Goal: Navigation & Orientation: Find specific page/section

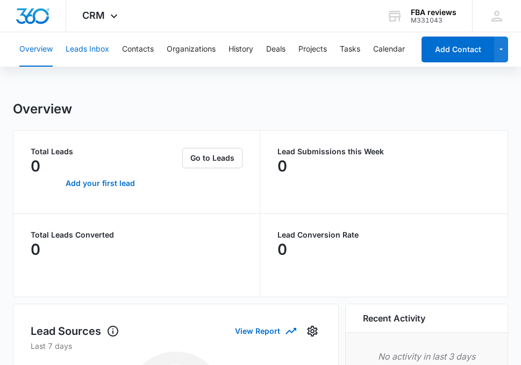
click at [85, 43] on button "Leads Inbox" at bounding box center [88, 49] width 44 height 34
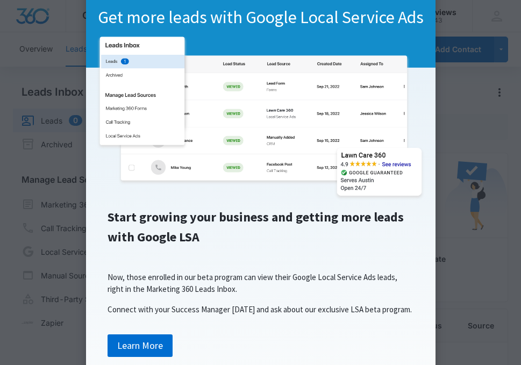
scroll to position [90, 0]
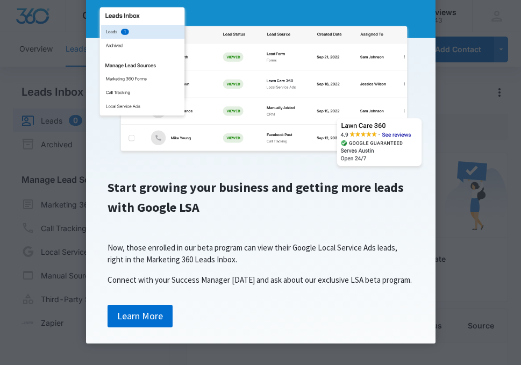
click at [383, 277] on span "Connect with your Success Manager [DATE] and ask about our exclusive LSA beta p…" at bounding box center [260, 280] width 304 height 10
click at [470, 104] on appcues "× Get more leads with Google Local Service Ads Start growing your business and …" at bounding box center [260, 182] width 521 height 365
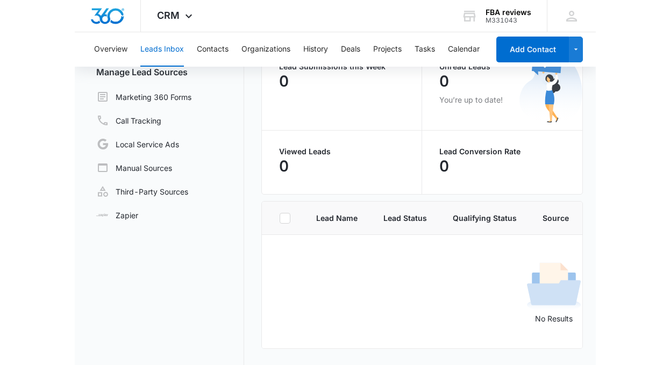
scroll to position [0, 0]
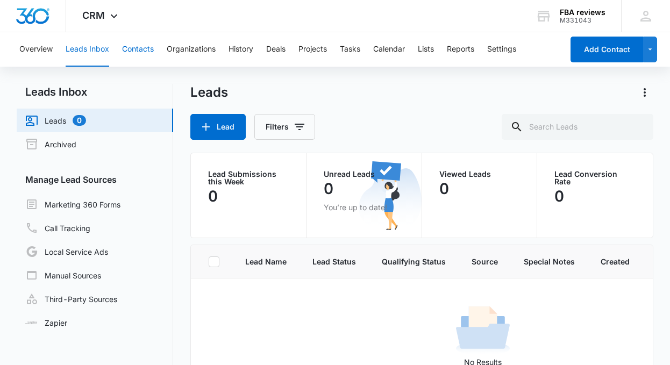
click at [132, 53] on button "Contacts" at bounding box center [138, 49] width 32 height 34
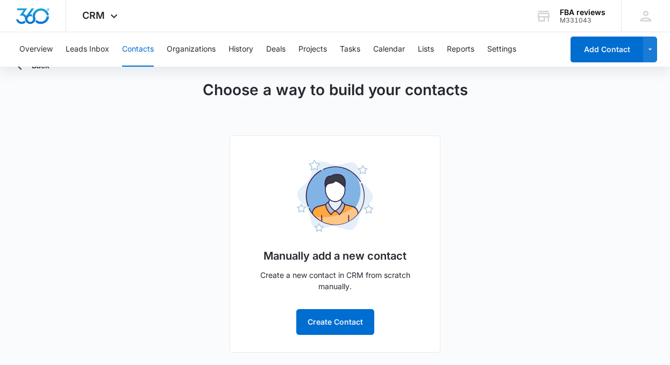
scroll to position [32, 0]
click at [512, 223] on div "Choose a way to build your contacts Manually add a new contact Create a new con…" at bounding box center [335, 215] width 636 height 274
click at [203, 47] on button "Organizations" at bounding box center [191, 49] width 49 height 34
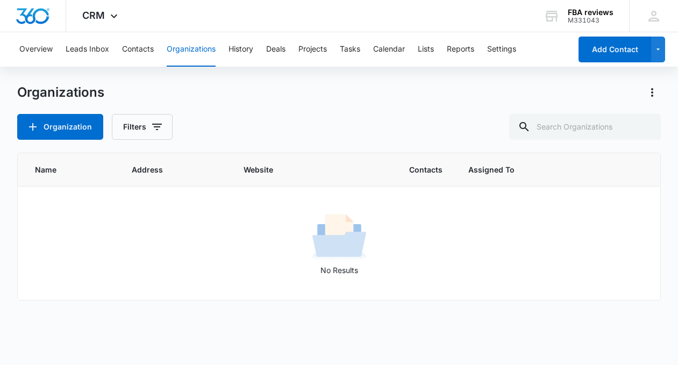
click at [355, 115] on div "Organization Filters" at bounding box center [339, 127] width 644 height 26
click at [245, 51] on button "History" at bounding box center [240, 49] width 25 height 34
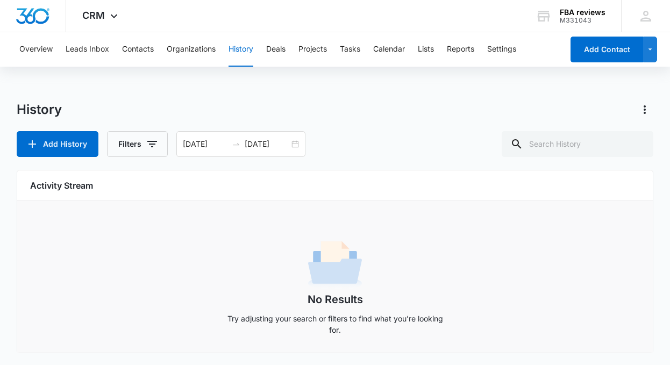
scroll to position [1, 0]
click at [376, 98] on div "Overview Leads Inbox Contacts Organizations History Deals Projects Tasks Calend…" at bounding box center [335, 198] width 670 height 334
click at [267, 53] on button "Deals" at bounding box center [275, 49] width 19 height 34
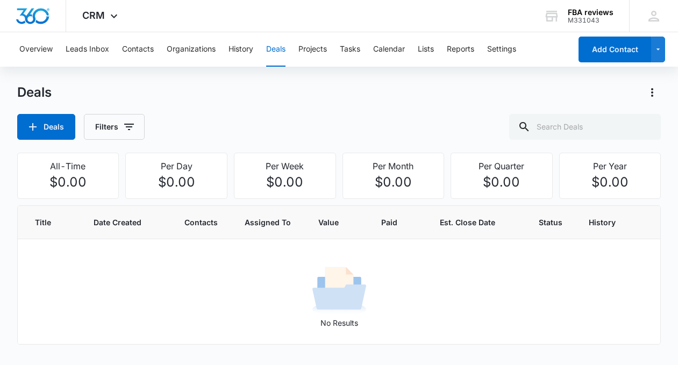
click at [234, 112] on div "Deals Deals Filters" at bounding box center [339, 112] width 644 height 56
click at [400, 101] on div "Deals" at bounding box center [339, 92] width 644 height 17
click at [403, 77] on div "Overview Leads Inbox Contacts Organizations History Deals Projects Tasks Calend…" at bounding box center [339, 194] width 678 height 325
click at [273, 108] on div "Deals Deals Filters" at bounding box center [339, 112] width 644 height 56
click at [315, 49] on button "Projects" at bounding box center [312, 49] width 28 height 34
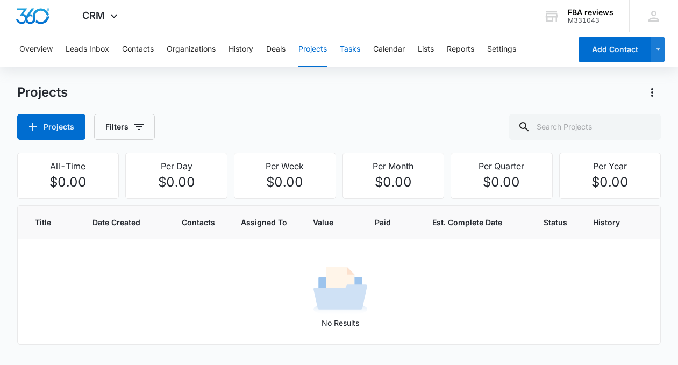
click at [350, 46] on button "Tasks" at bounding box center [350, 49] width 20 height 34
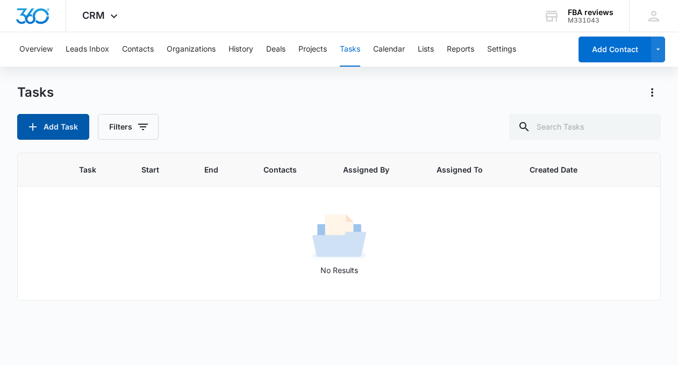
click at [80, 136] on button "Add Task" at bounding box center [53, 127] width 72 height 26
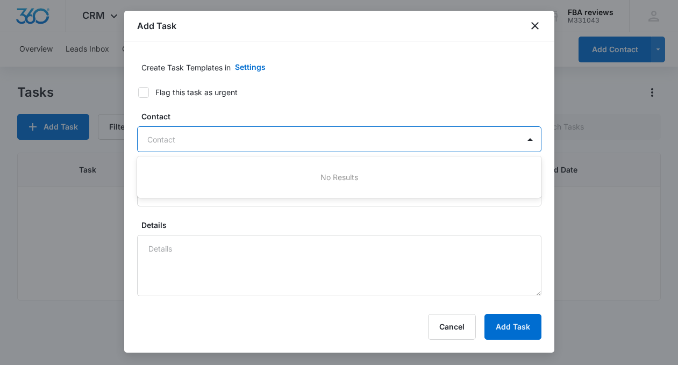
click at [276, 138] on div at bounding box center [332, 139] width 371 height 13
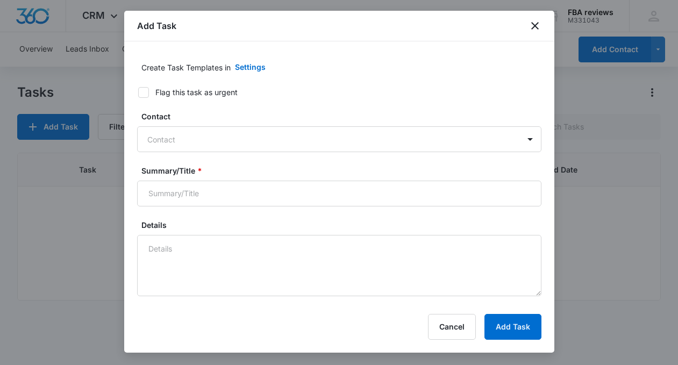
click at [342, 87] on label "Flag this task as urgent" at bounding box center [333, 92] width 404 height 11
click at [138, 89] on input "Flag this task as urgent" at bounding box center [135, 93] width 8 height 8
click at [342, 87] on label "Flag this task as urgent" at bounding box center [333, 92] width 404 height 11
click at [138, 89] on input "Flag this task as urgent" at bounding box center [135, 93] width 8 height 8
checkbox input "false"
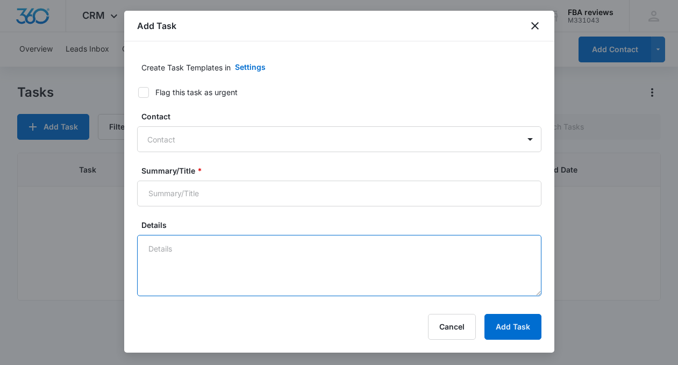
click at [264, 273] on textarea "Details" at bounding box center [339, 265] width 404 height 61
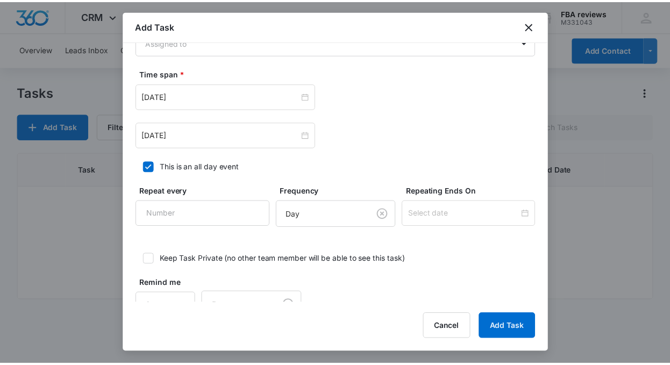
scroll to position [657, 0]
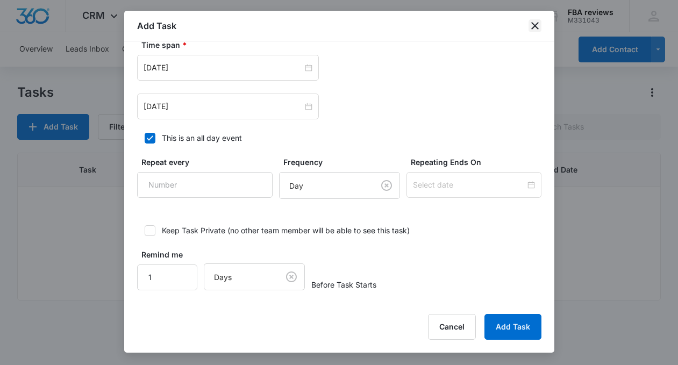
click at [520, 26] on icon "close" at bounding box center [534, 25] width 13 height 13
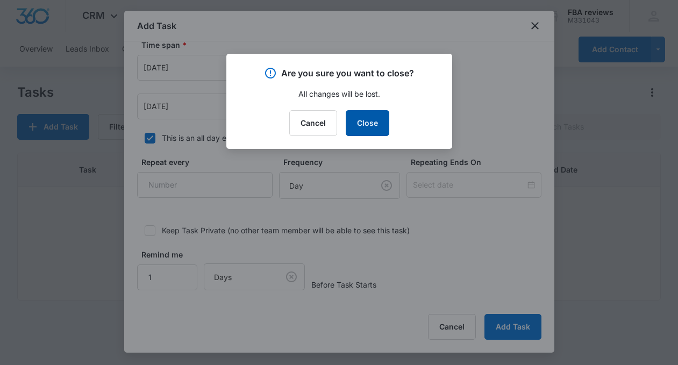
click at [359, 127] on button "Close" at bounding box center [368, 123] width 44 height 26
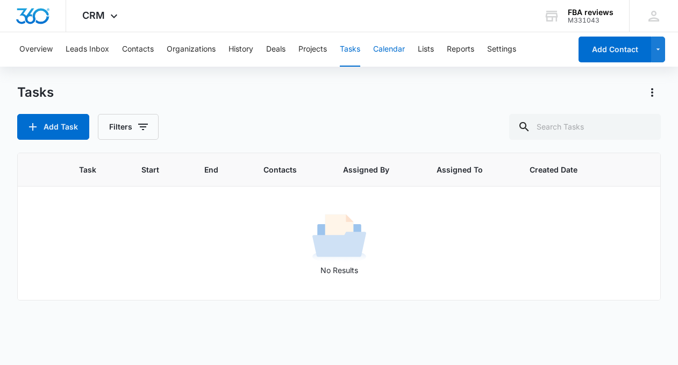
click at [391, 49] on button "Calendar" at bounding box center [389, 49] width 32 height 34
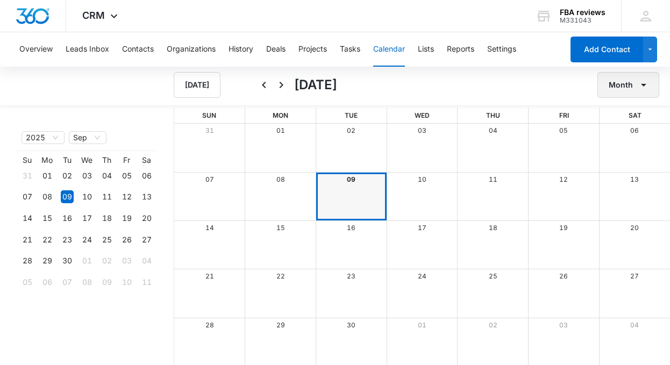
click at [520, 90] on button "Month" at bounding box center [628, 85] width 62 height 26
click at [448, 71] on div "[DATE] [DATE] Month" at bounding box center [335, 85] width 670 height 41
click at [520, 83] on button "Month" at bounding box center [628, 85] width 62 height 26
click at [520, 167] on div "Agenda" at bounding box center [625, 168] width 28 height 8
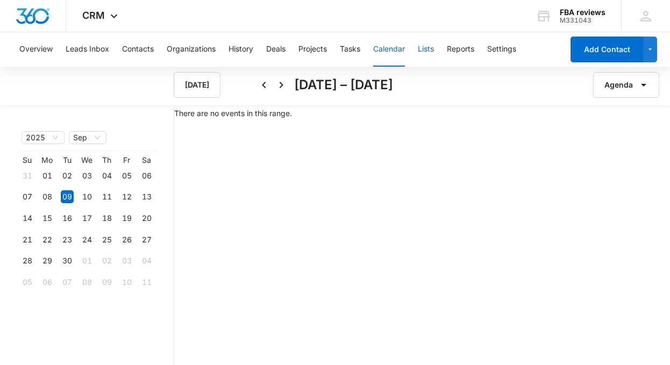
click at [428, 51] on button "Lists" at bounding box center [426, 49] width 16 height 34
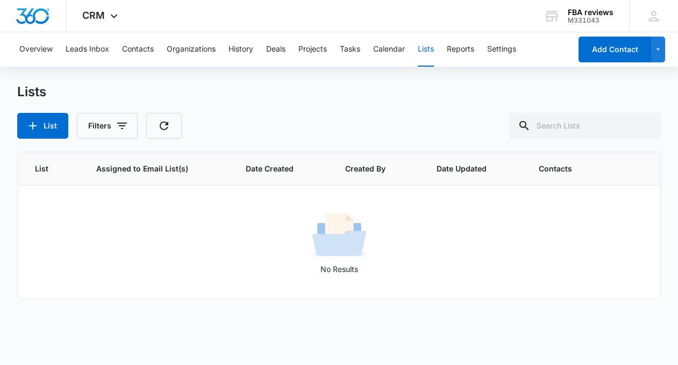
click at [316, 116] on div "List Filters" at bounding box center [339, 126] width 644 height 26
click at [352, 114] on div "List Filters" at bounding box center [339, 126] width 644 height 26
click at [473, 47] on button "Reports" at bounding box center [460, 49] width 27 height 34
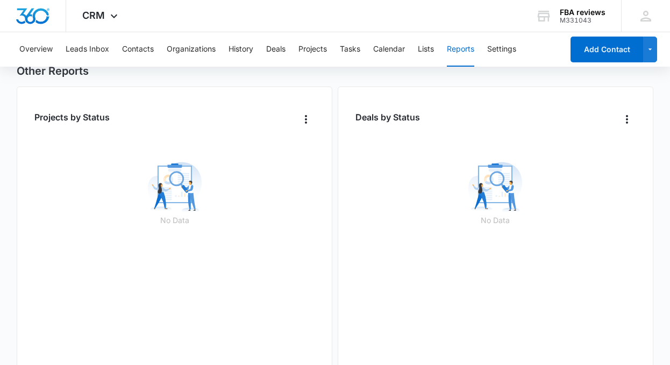
scroll to position [893, 0]
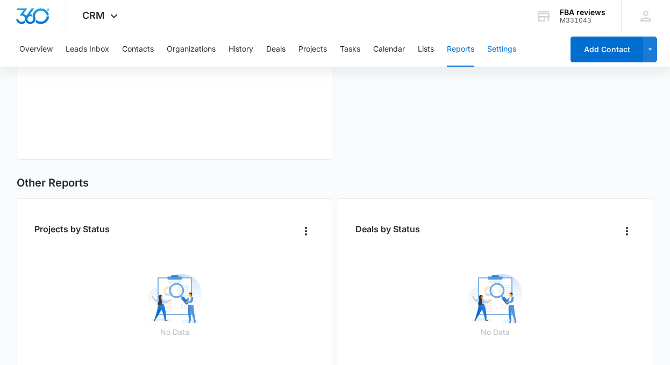
click at [507, 49] on button "Settings" at bounding box center [501, 49] width 29 height 34
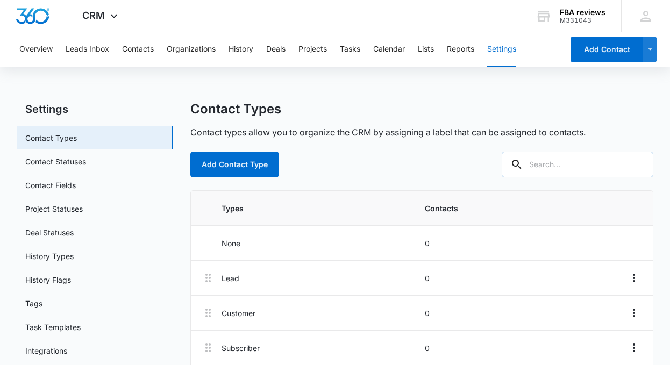
scroll to position [49, 0]
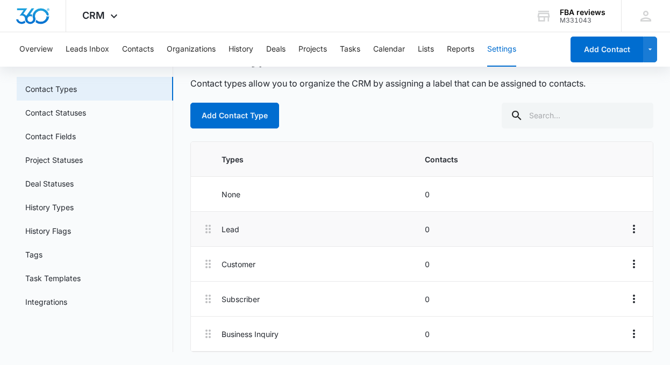
click at [210, 230] on icon at bounding box center [207, 229] width 5 height 9
click at [520, 227] on icon "Overflow Menu" at bounding box center [633, 229] width 13 height 13
click at [520, 259] on div "Edit" at bounding box center [604, 259] width 23 height 8
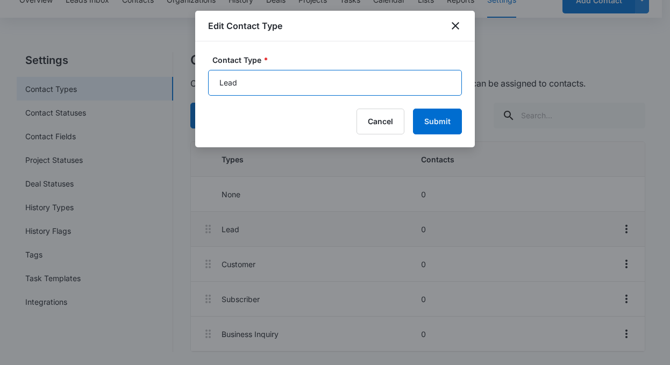
click at [306, 91] on input "Lead" at bounding box center [335, 83] width 254 height 26
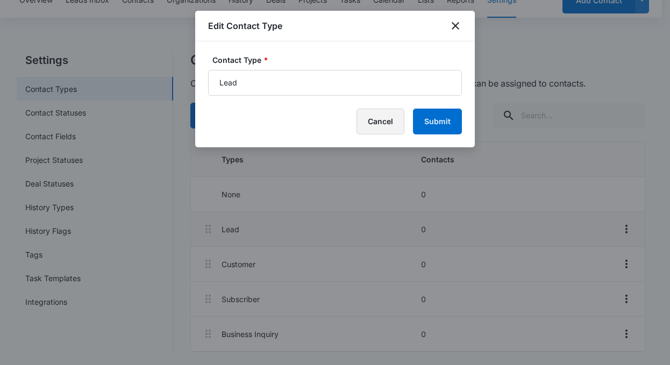
click at [380, 127] on button "Cancel" at bounding box center [380, 122] width 48 height 26
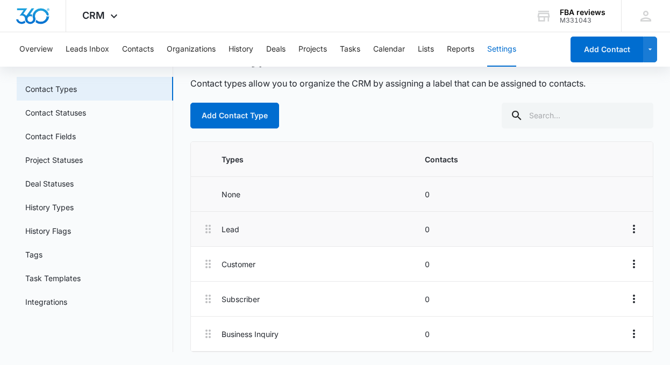
click at [307, 196] on p "None" at bounding box center [319, 194] width 197 height 11
click at [252, 221] on li "Lead 0" at bounding box center [422, 229] width 462 height 35
click at [244, 266] on p "Customer" at bounding box center [319, 264] width 197 height 11
click at [267, 263] on p "Customer" at bounding box center [319, 264] width 197 height 11
click at [249, 303] on p "Subscriber" at bounding box center [319, 298] width 197 height 11
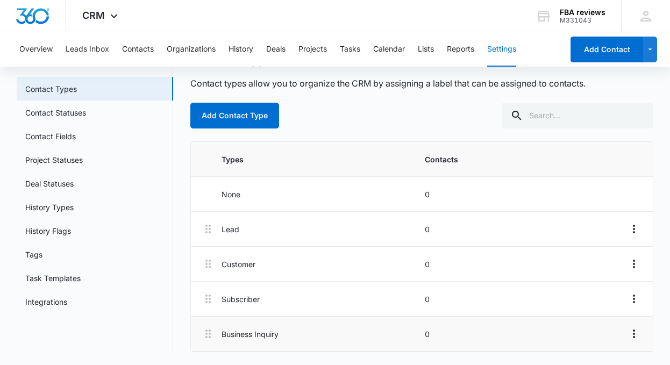
click at [300, 332] on p "Business Inquiry" at bounding box center [319, 333] width 197 height 11
click at [328, 303] on p "Subscriber" at bounding box center [319, 298] width 197 height 11
click at [520, 336] on icon "Overflow Menu" at bounding box center [633, 333] width 13 height 13
click at [388, 113] on div "Add Contact Type" at bounding box center [421, 116] width 463 height 26
click at [378, 121] on div "Add Contact Type" at bounding box center [421, 116] width 463 height 26
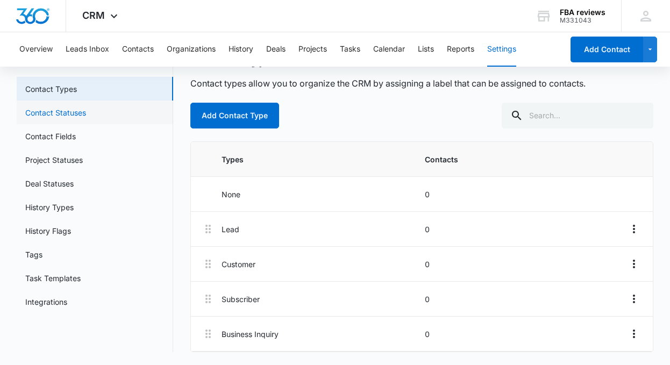
click at [79, 112] on link "Contact Statuses" at bounding box center [55, 112] width 61 height 11
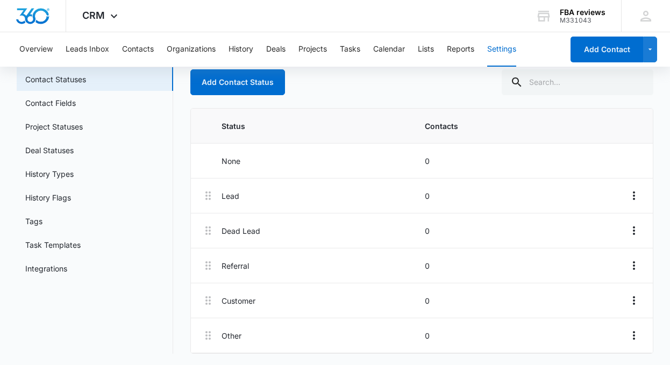
scroll to position [84, 0]
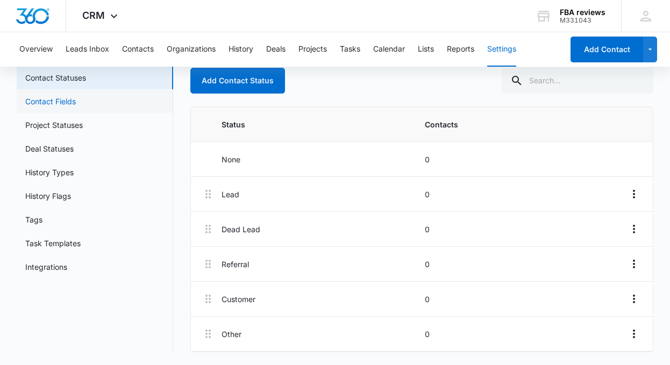
click at [62, 99] on link "Contact Fields" at bounding box center [50, 101] width 51 height 11
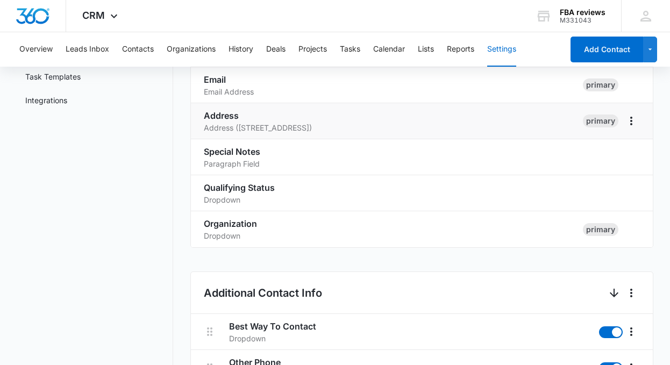
scroll to position [269, 0]
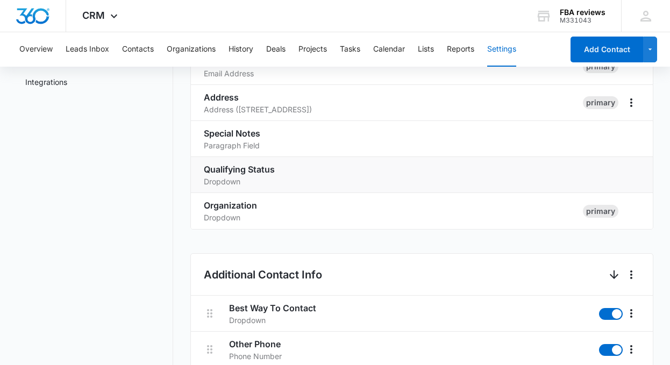
click at [280, 169] on h3 "Qualifying Status" at bounding box center [409, 169] width 410 height 13
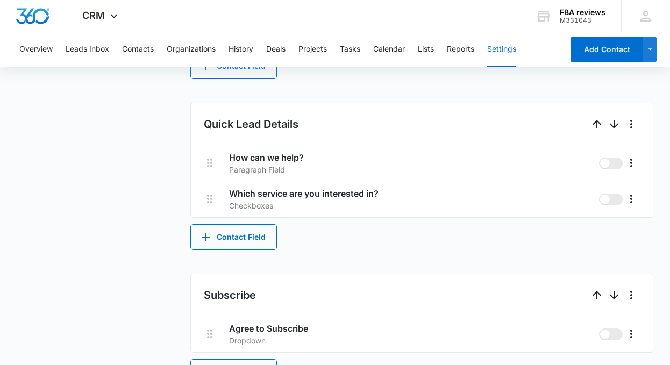
scroll to position [645, 0]
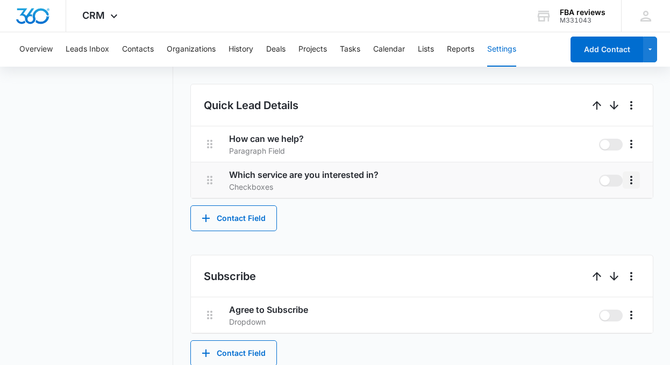
click at [520, 183] on icon "More" at bounding box center [631, 180] width 13 height 13
click at [325, 204] on div "Quick Lead Details How can we help? Paragraph Field Which service are you inter…" at bounding box center [421, 157] width 463 height 147
click at [220, 189] on li "Which service are you interested in? Checkboxes" at bounding box center [422, 180] width 462 height 36
click at [396, 216] on div "Quick Lead Details How can we help? Paragraph Field Which service are you inter…" at bounding box center [421, 157] width 463 height 147
click at [237, 218] on button "Contact Field" at bounding box center [233, 218] width 87 height 26
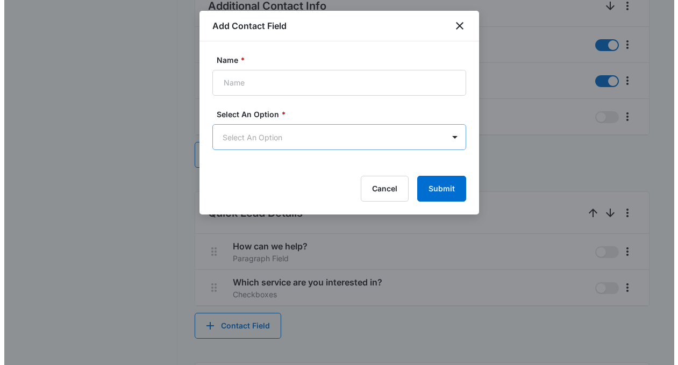
scroll to position [0, 0]
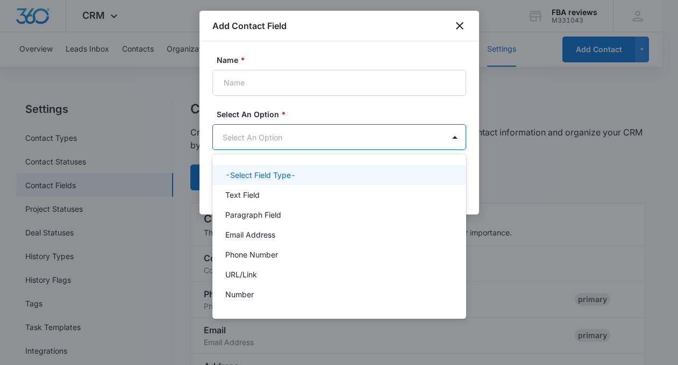
click at [405, 142] on body "CRM Apps Reputation Websites Forms CRM Email Social Content Ads Intelligence Fi…" at bounding box center [339, 182] width 678 height 365
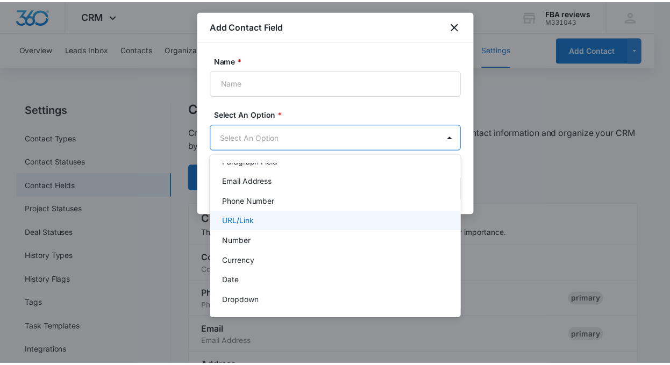
scroll to position [135, 0]
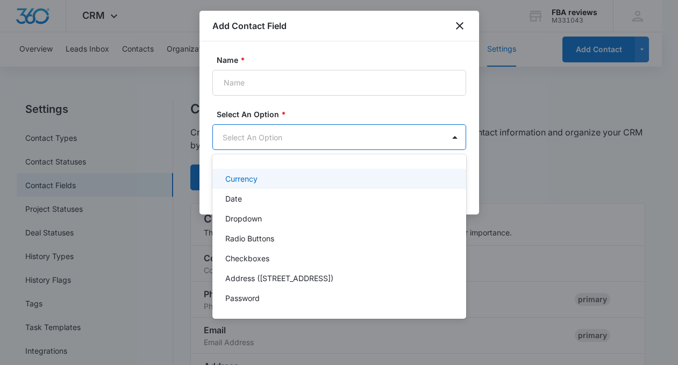
click at [462, 31] on div at bounding box center [339, 182] width 678 height 365
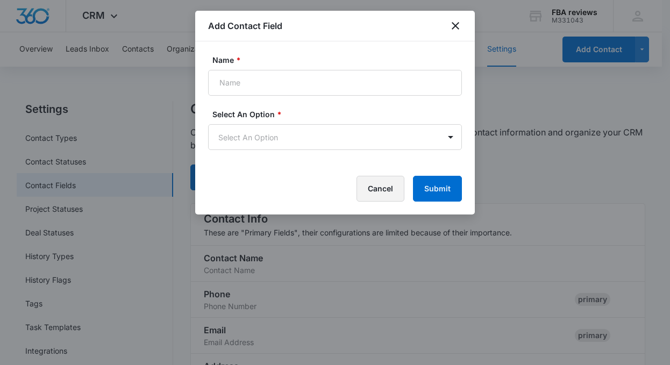
click at [390, 197] on button "Cancel" at bounding box center [380, 189] width 48 height 26
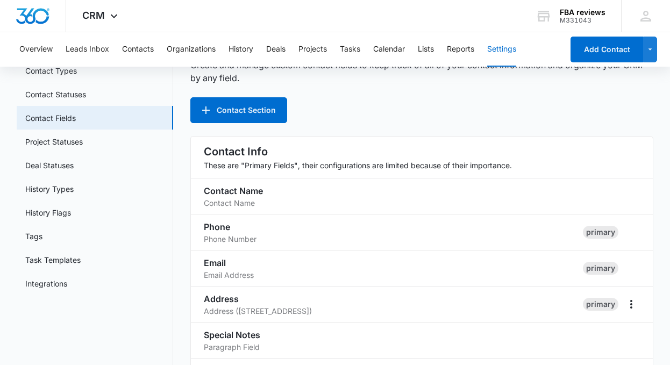
scroll to position [36, 0]
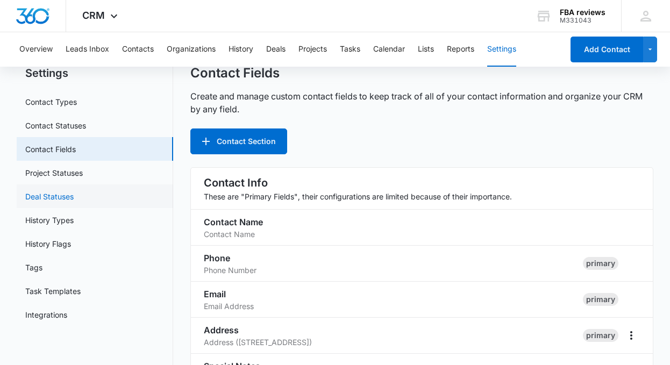
click at [74, 196] on link "Deal Statuses" at bounding box center [49, 196] width 48 height 11
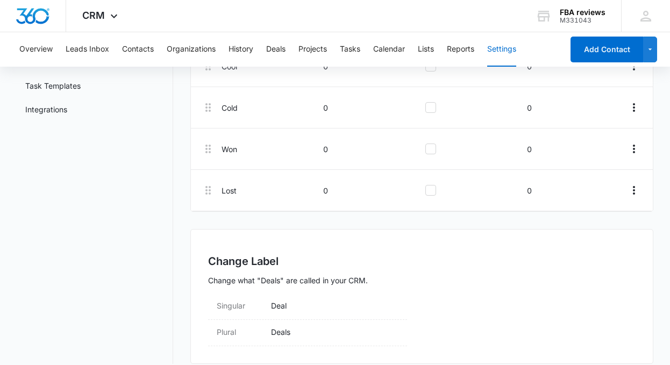
scroll to position [253, 0]
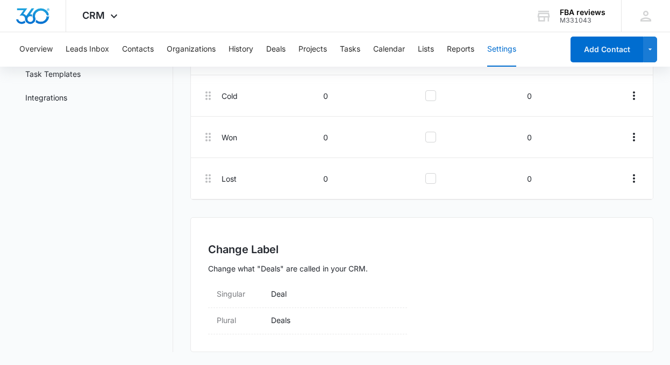
click at [499, 264] on p "Change what "Deals" are called in your CRM." at bounding box center [421, 268] width 427 height 11
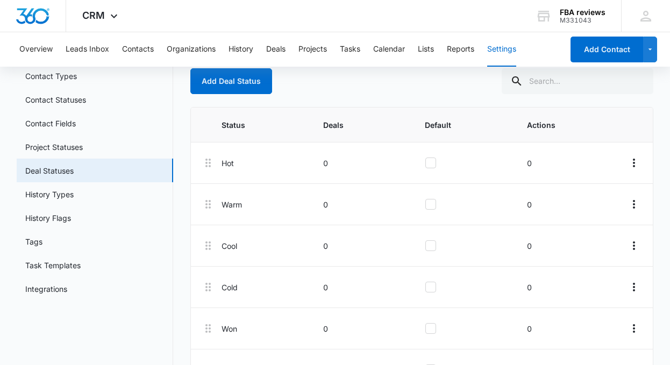
scroll to position [38, 0]
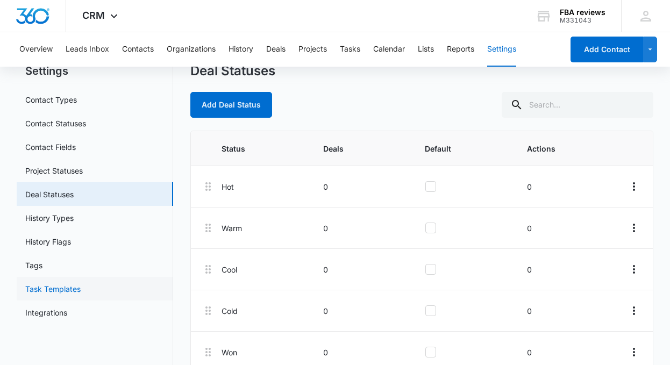
click at [32, 292] on link "Task Templates" at bounding box center [52, 288] width 55 height 11
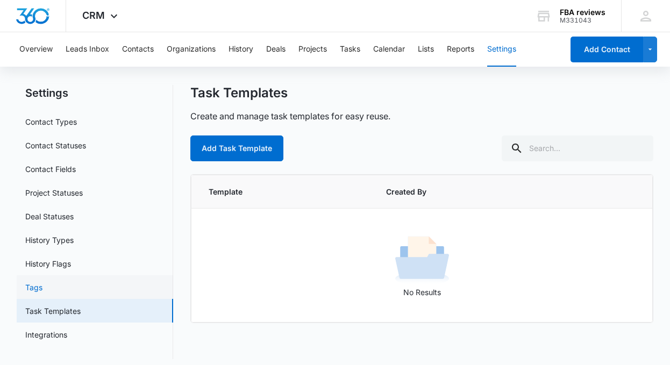
scroll to position [23, 0]
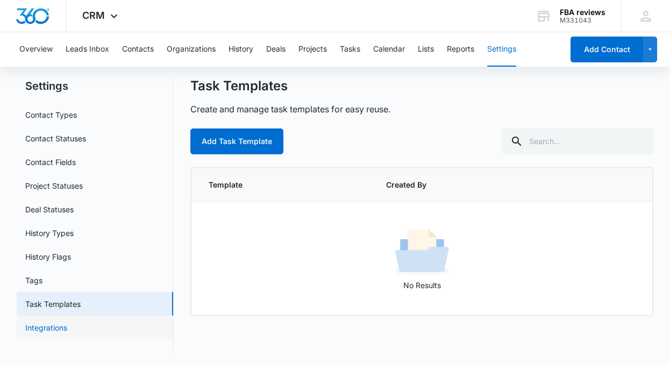
click at [32, 333] on link "Integrations" at bounding box center [46, 327] width 42 height 11
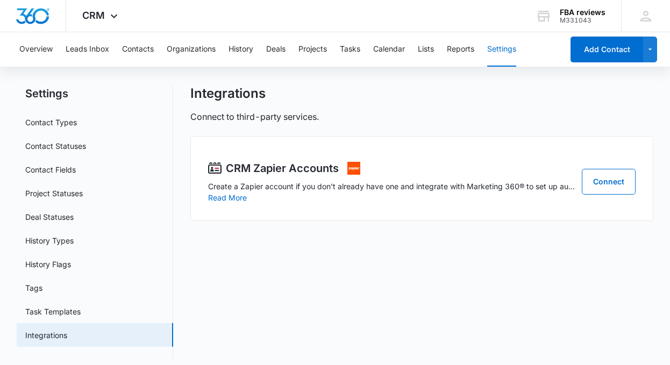
scroll to position [23, 0]
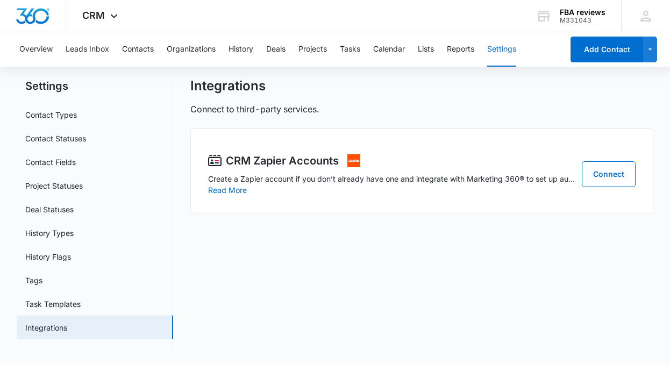
click at [318, 243] on div "Integrations Connect to third-party services. CRM Zapier Accounts Create a Zapi…" at bounding box center [421, 215] width 463 height 274
click at [314, 192] on div "CRM Zapier Accounts Create a Zapier account if you don’t already have one and i…" at bounding box center [391, 174] width 367 height 43
click at [303, 190] on div "CRM Zapier Accounts Create a Zapier account if you don’t already have one and i…" at bounding box center [391, 174] width 367 height 43
click at [399, 190] on div "CRM Zapier Accounts Create a Zapier account if you don’t already have one and i…" at bounding box center [391, 174] width 367 height 43
click at [511, 253] on div "Integrations Connect to third-party services. CRM Zapier Accounts Create a Zapi…" at bounding box center [421, 215] width 463 height 274
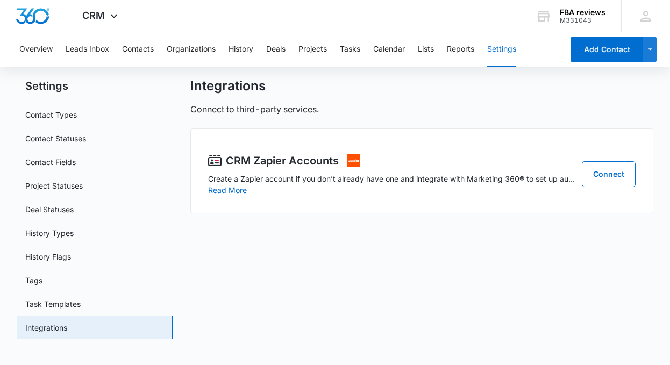
click at [520, 232] on div "Integrations Connect to third-party services. CRM Zapier Accounts Create a Zapi…" at bounding box center [421, 215] width 463 height 274
click at [365, 99] on div "Integrations Connect to third-party services." at bounding box center [421, 97] width 463 height 38
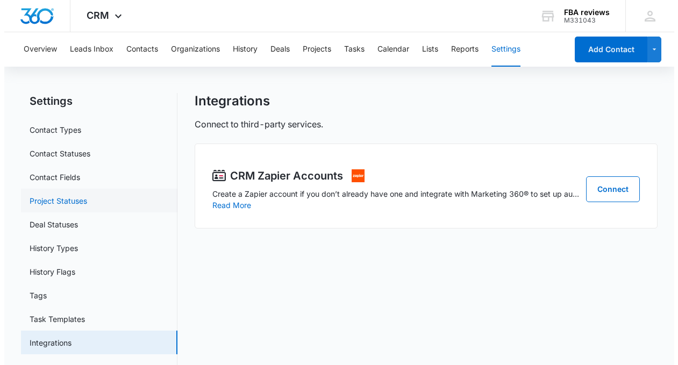
scroll to position [0, 0]
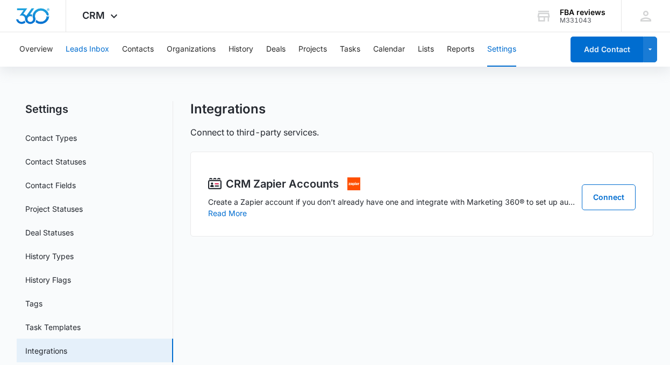
click at [92, 49] on button "Leads Inbox" at bounding box center [88, 49] width 44 height 34
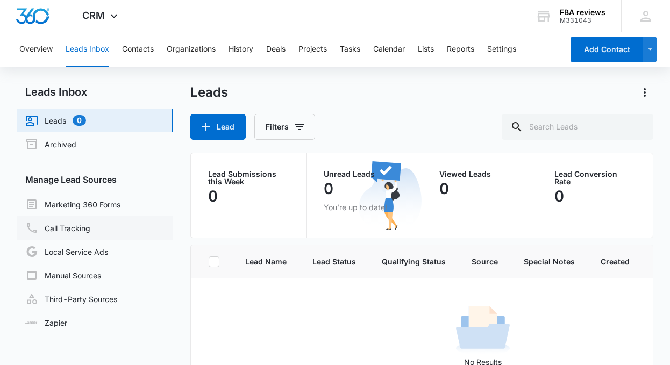
click at [77, 231] on link "Call Tracking" at bounding box center [57, 227] width 65 height 13
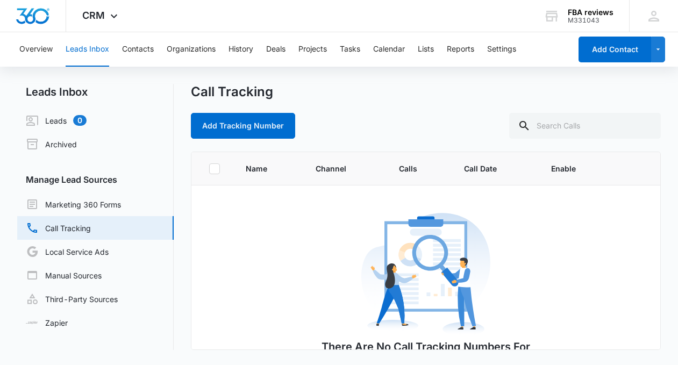
click at [273, 263] on div "There Are No Call Tracking Numbers For This Account Navigate to the Intelligenc…" at bounding box center [426, 322] width 468 height 224
click at [247, 125] on button "Add Tracking Number" at bounding box center [243, 126] width 104 height 26
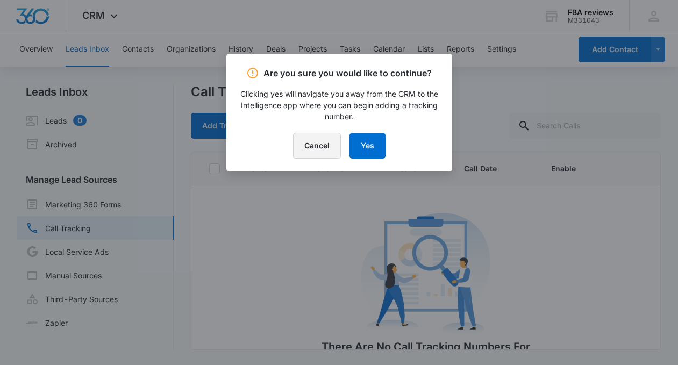
click at [314, 145] on button "Cancel" at bounding box center [317, 146] width 48 height 26
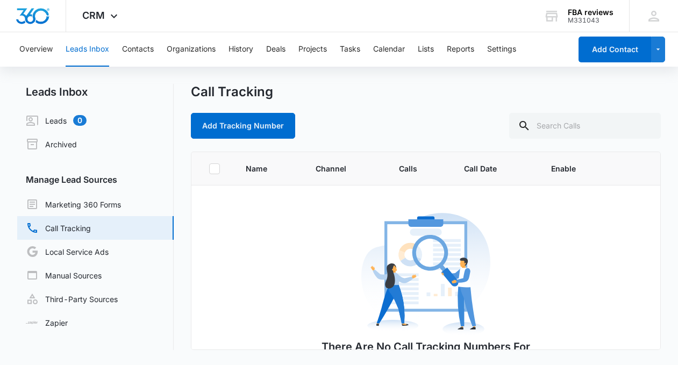
drag, startPoint x: 263, startPoint y: 250, endPoint x: 315, endPoint y: 225, distance: 57.5
click at [263, 250] on div "There Are No Call Tracking Numbers For This Account Navigate to the Intelligenc…" at bounding box center [426, 322] width 468 height 224
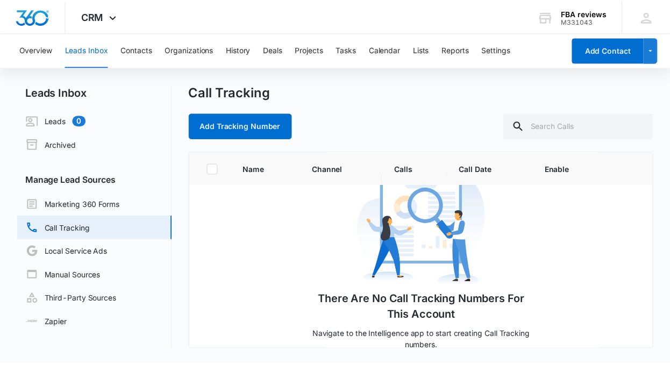
scroll to position [108, 0]
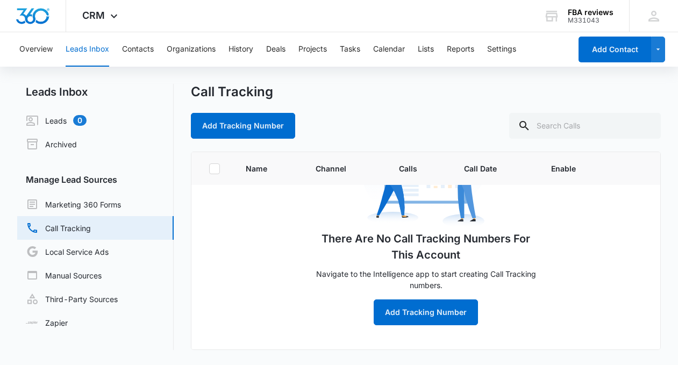
click at [290, 310] on div "There Are No Call Tracking Numbers For This Account Navigate to the Intelligenc…" at bounding box center [426, 214] width 468 height 224
click at [304, 304] on div "There Are No Call Tracking Numbers For This Account Navigate to the Intelligenc…" at bounding box center [426, 214] width 468 height 224
click at [52, 209] on link "Marketing 360 Forms" at bounding box center [73, 204] width 95 height 13
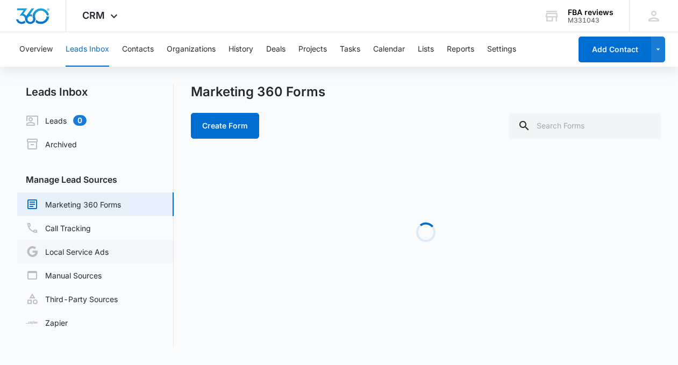
click at [63, 258] on link "Local Service Ads" at bounding box center [67, 251] width 83 height 13
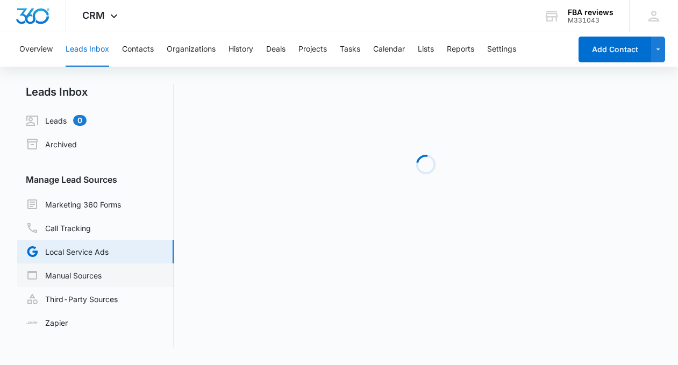
click at [69, 281] on link "Manual Sources" at bounding box center [64, 275] width 76 height 13
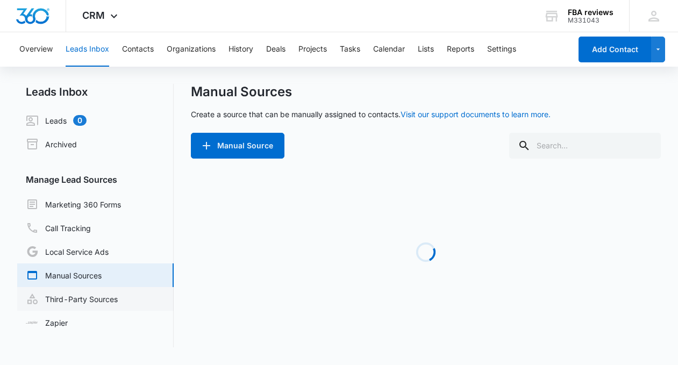
click at [68, 298] on link "Third-Party Sources" at bounding box center [72, 298] width 92 height 13
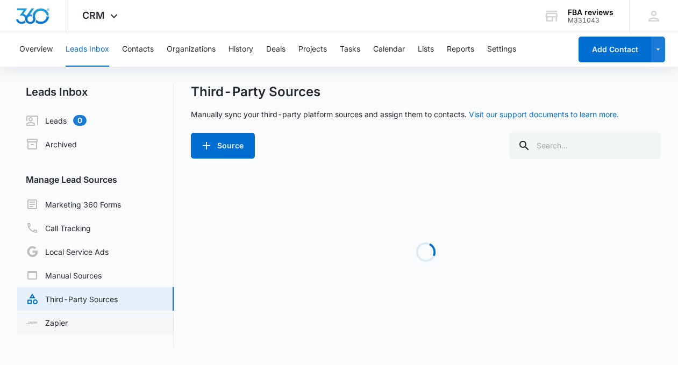
click at [57, 321] on link "Zapier" at bounding box center [47, 322] width 42 height 11
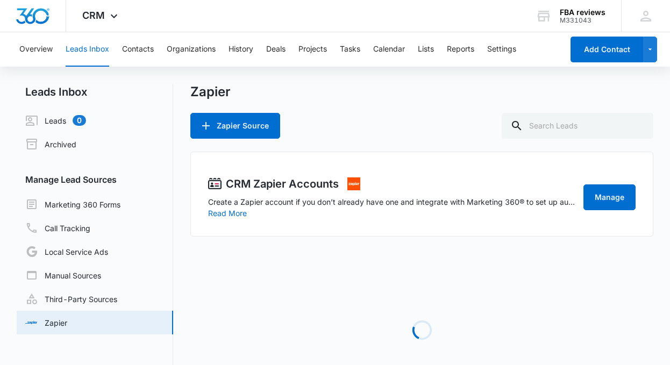
click at [318, 283] on div "Loading" at bounding box center [421, 329] width 463 height 161
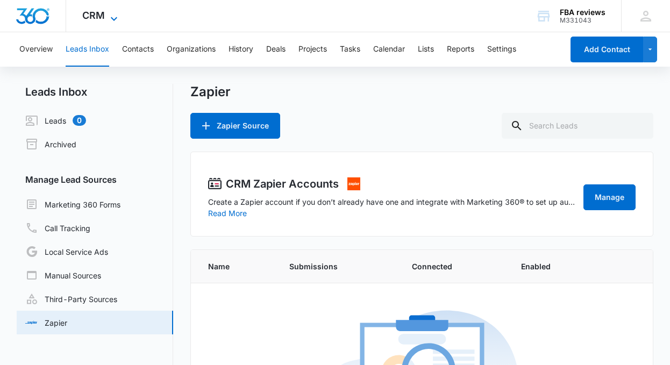
click at [116, 12] on icon at bounding box center [114, 18] width 13 height 13
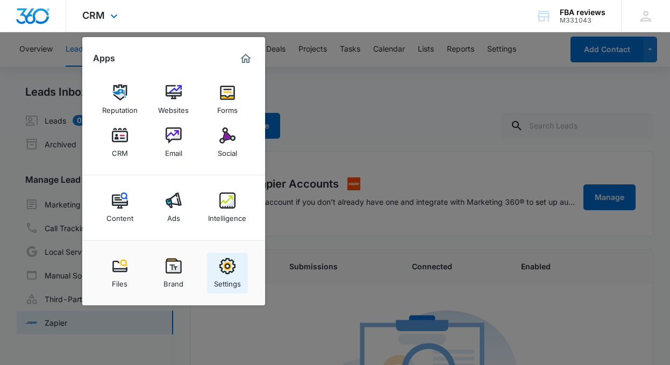
click at [231, 274] on img at bounding box center [227, 266] width 16 height 16
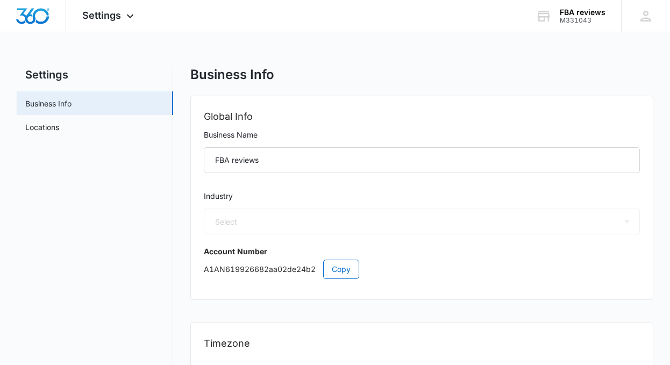
select select "32"
select select "US"
select select "America/[GEOGRAPHIC_DATA]"
click at [46, 121] on link "Locations" at bounding box center [42, 126] width 34 height 11
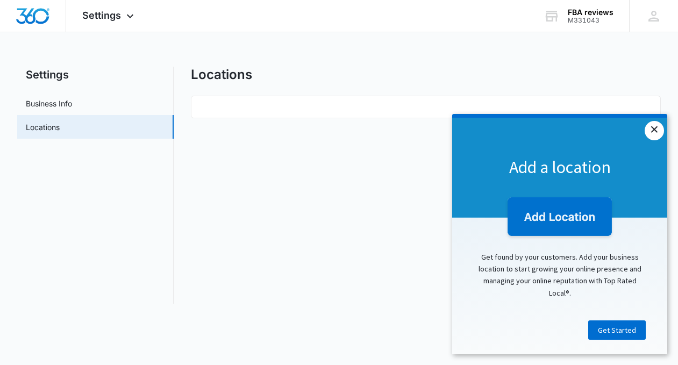
click at [520, 123] on link "×" at bounding box center [654, 130] width 19 height 19
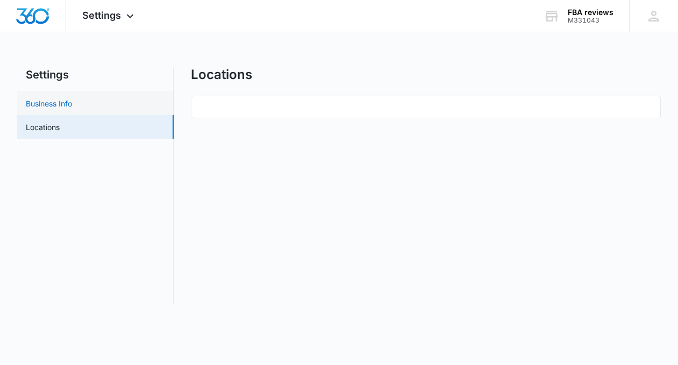
click at [39, 106] on link "Business Info" at bounding box center [49, 103] width 46 height 11
select select "32"
select select "US"
select select "America/[GEOGRAPHIC_DATA]"
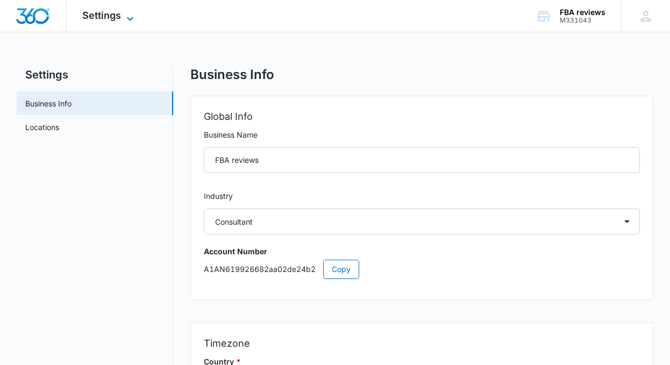
click at [131, 17] on icon at bounding box center [130, 18] width 13 height 13
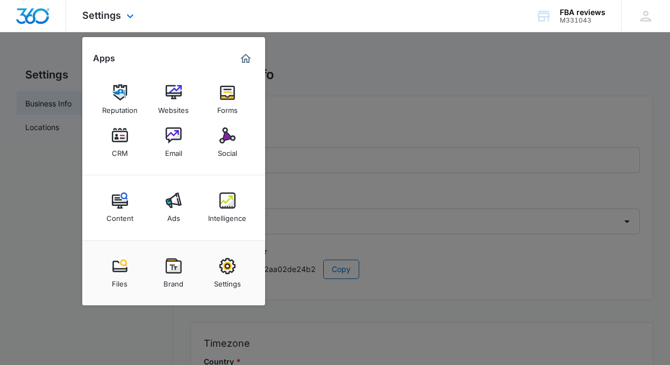
scroll to position [161, 0]
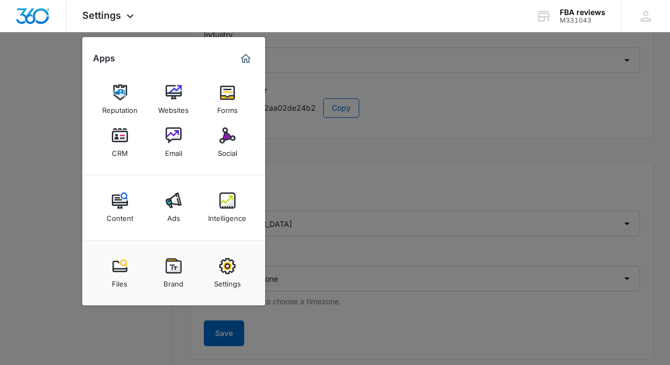
click at [393, 349] on div at bounding box center [335, 182] width 670 height 365
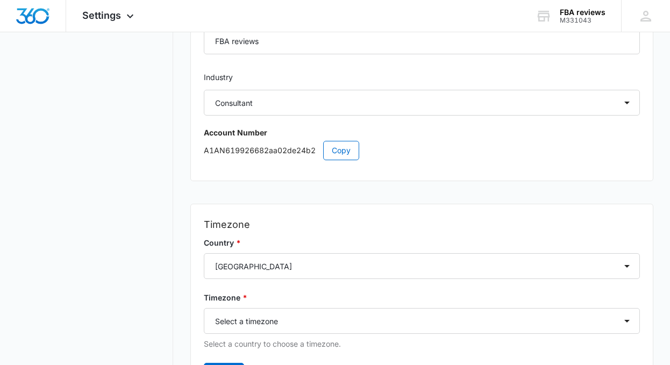
scroll to position [0, 0]
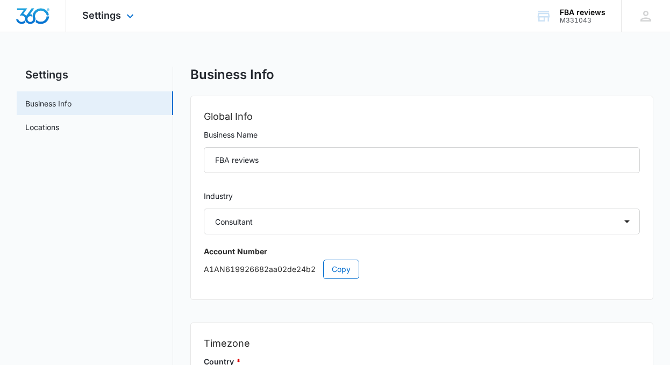
click at [253, 27] on div "Settings Apps Reputation Websites Forms CRM Email Social Content Ads Intelligen…" at bounding box center [335, 16] width 670 height 32
click at [105, 17] on span "Settings" at bounding box center [101, 15] width 39 height 11
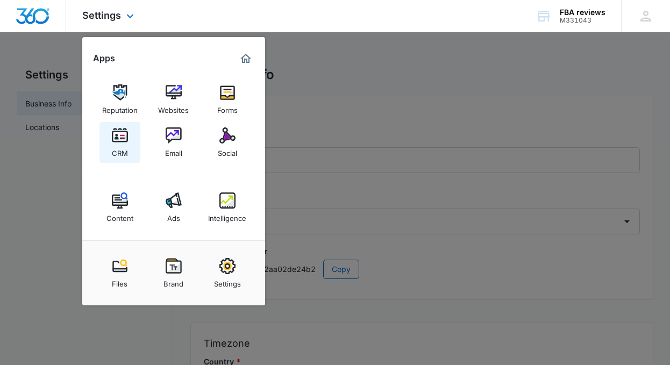
click at [114, 151] on div "CRM" at bounding box center [120, 151] width 16 height 14
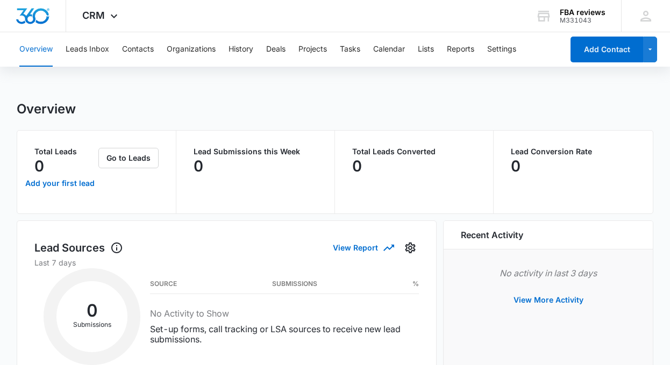
click at [520, 52] on icon "button" at bounding box center [650, 49] width 9 height 13
